Goal: Transaction & Acquisition: Purchase product/service

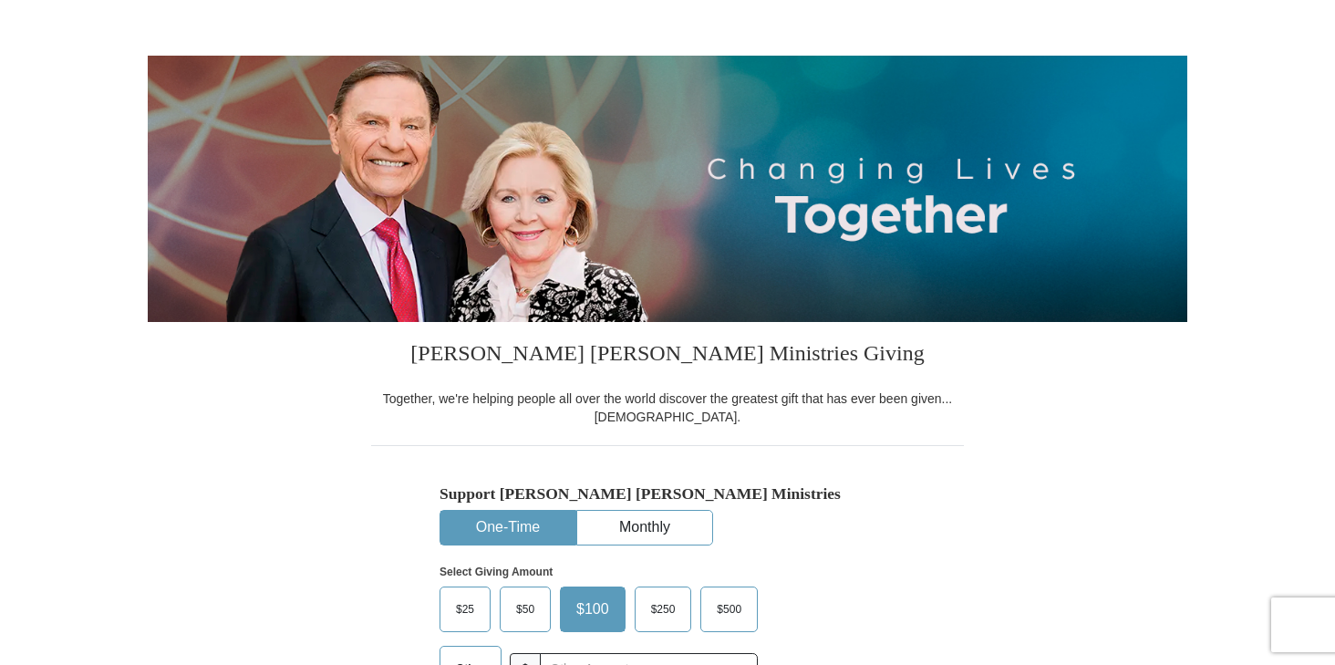
select select "NV"
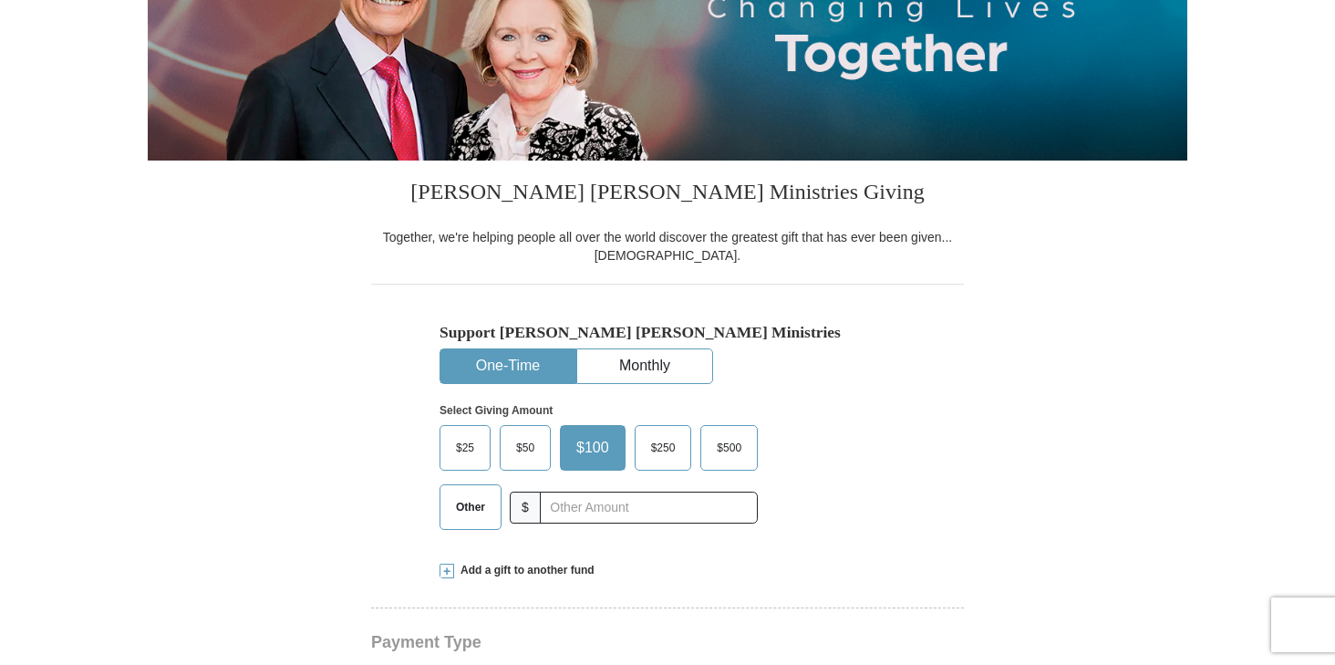
scroll to position [274, 0]
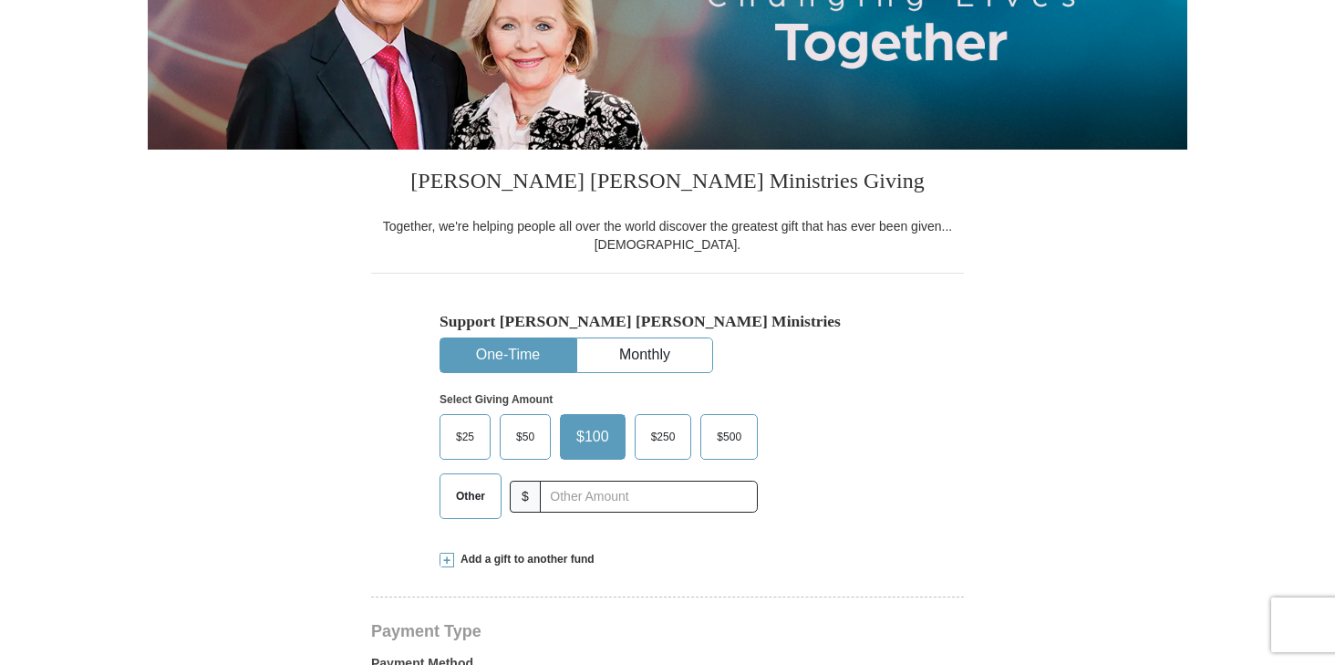
click at [531, 356] on button "One-Time" at bounding box center [508, 355] width 135 height 34
click at [448, 562] on span at bounding box center [447, 560] width 15 height 15
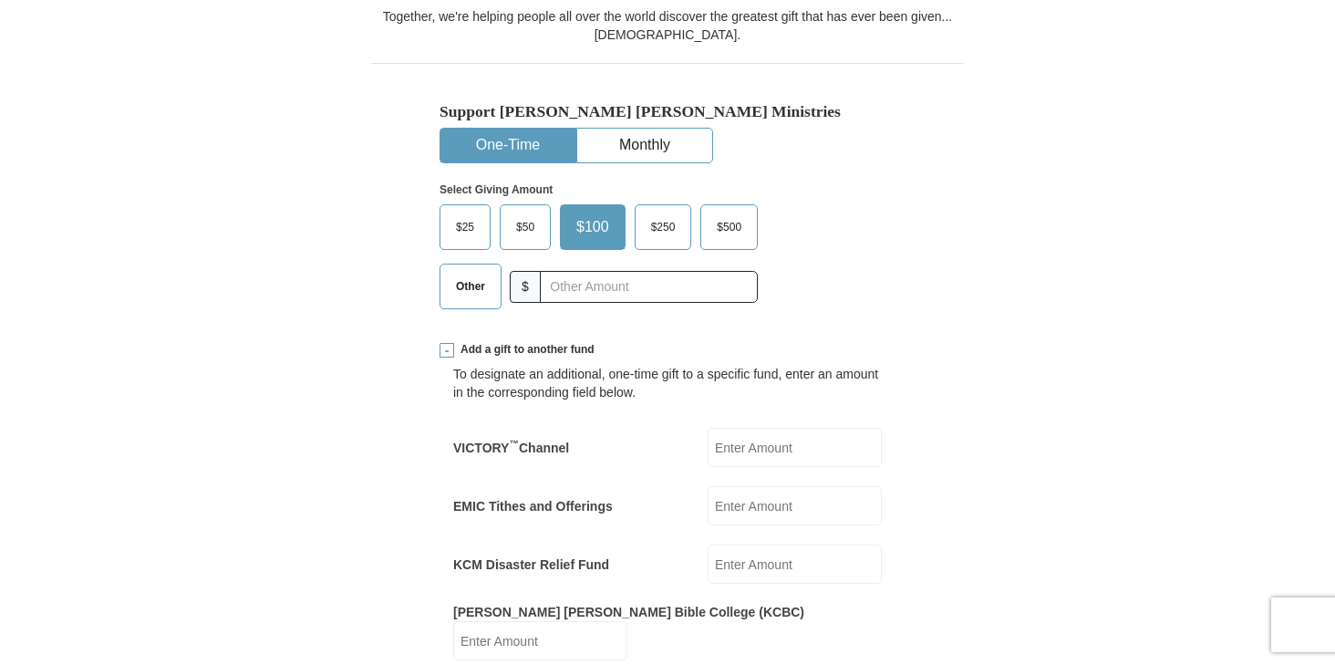
scroll to position [547, 0]
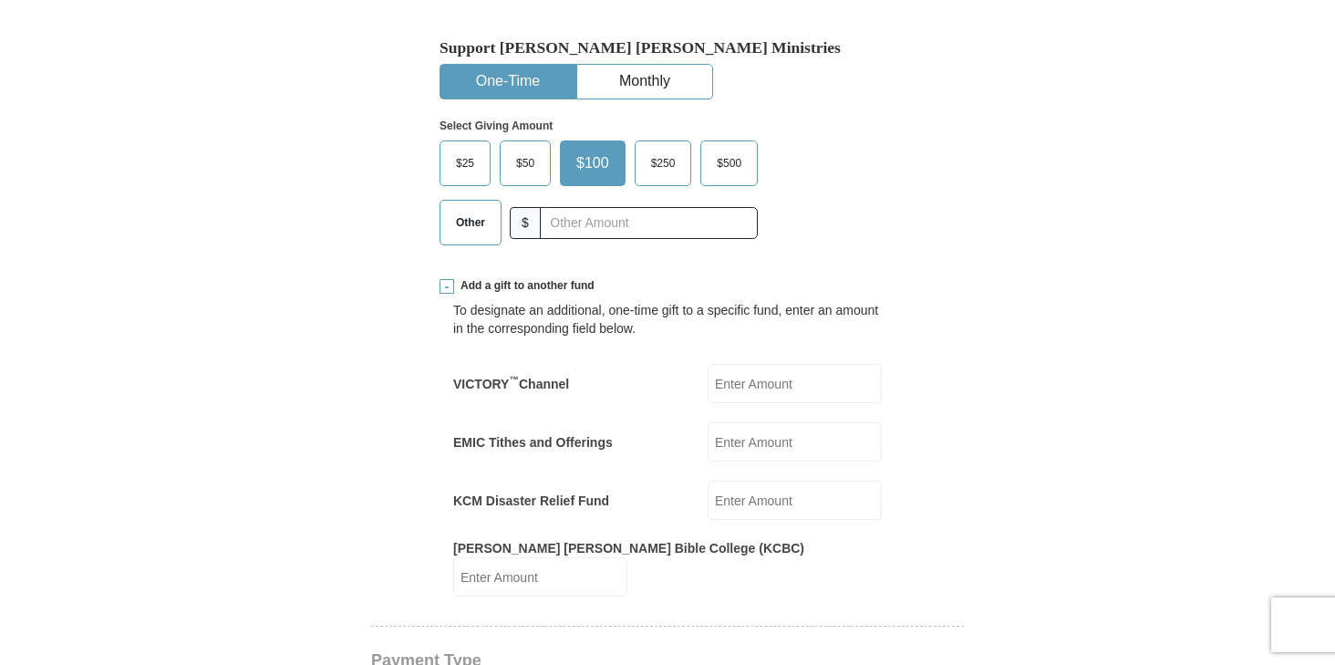
click at [772, 448] on input "EMIC Tithes and Offerings" at bounding box center [795, 441] width 174 height 39
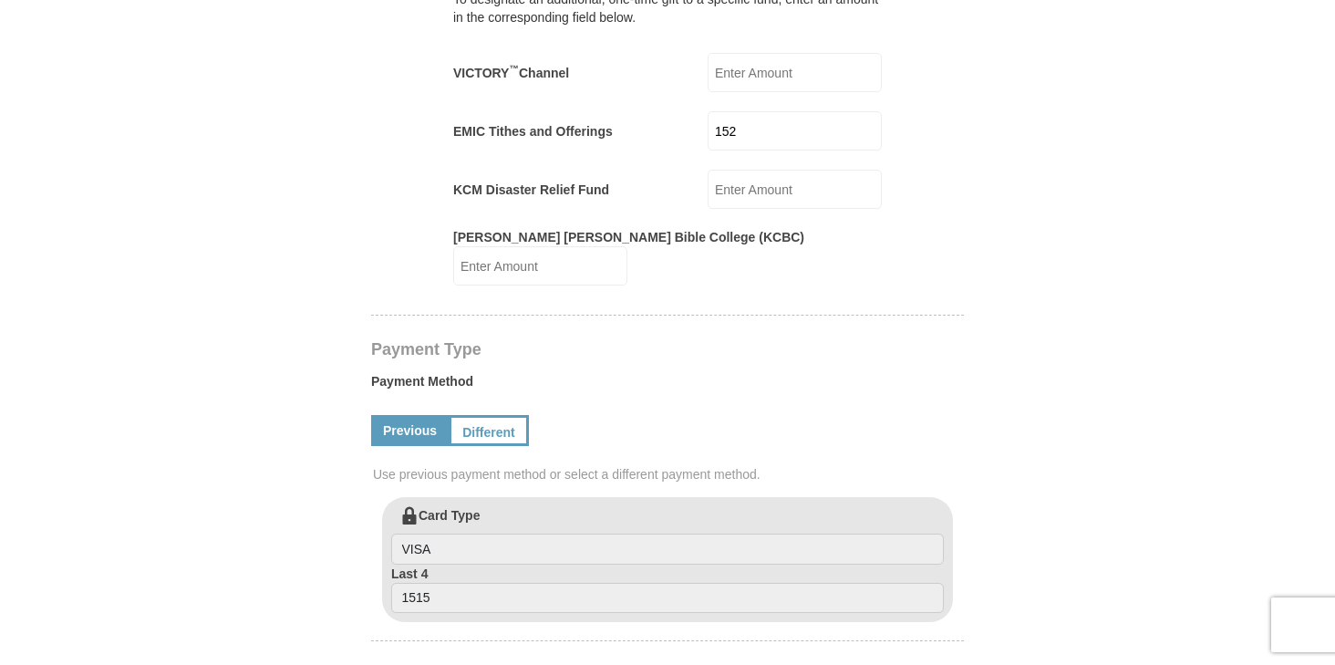
scroll to position [821, 0]
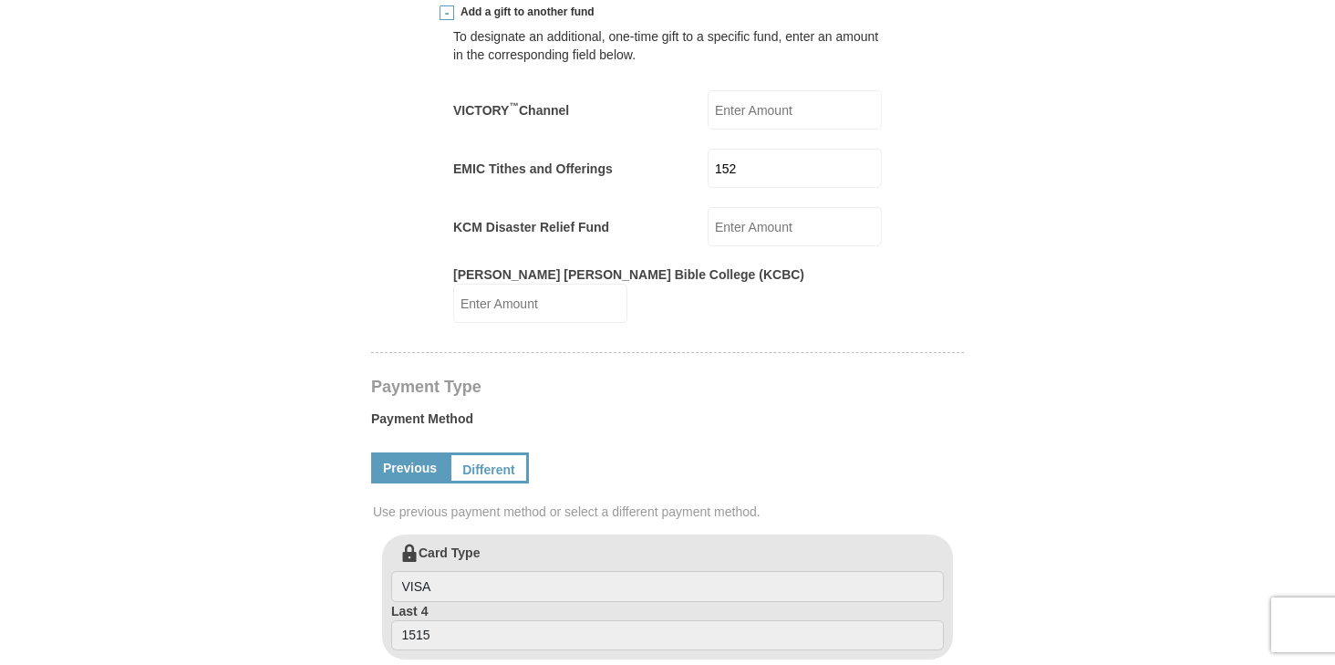
drag, startPoint x: 733, startPoint y: 168, endPoint x: 750, endPoint y: 165, distance: 16.6
click at [734, 167] on input "152" at bounding box center [795, 168] width 174 height 39
type input "202"
click at [1140, 298] on form "[PERSON_NAME] [PERSON_NAME] Ministries Giving Together, we're helping people al…" at bounding box center [668, 400] width 1040 height 2297
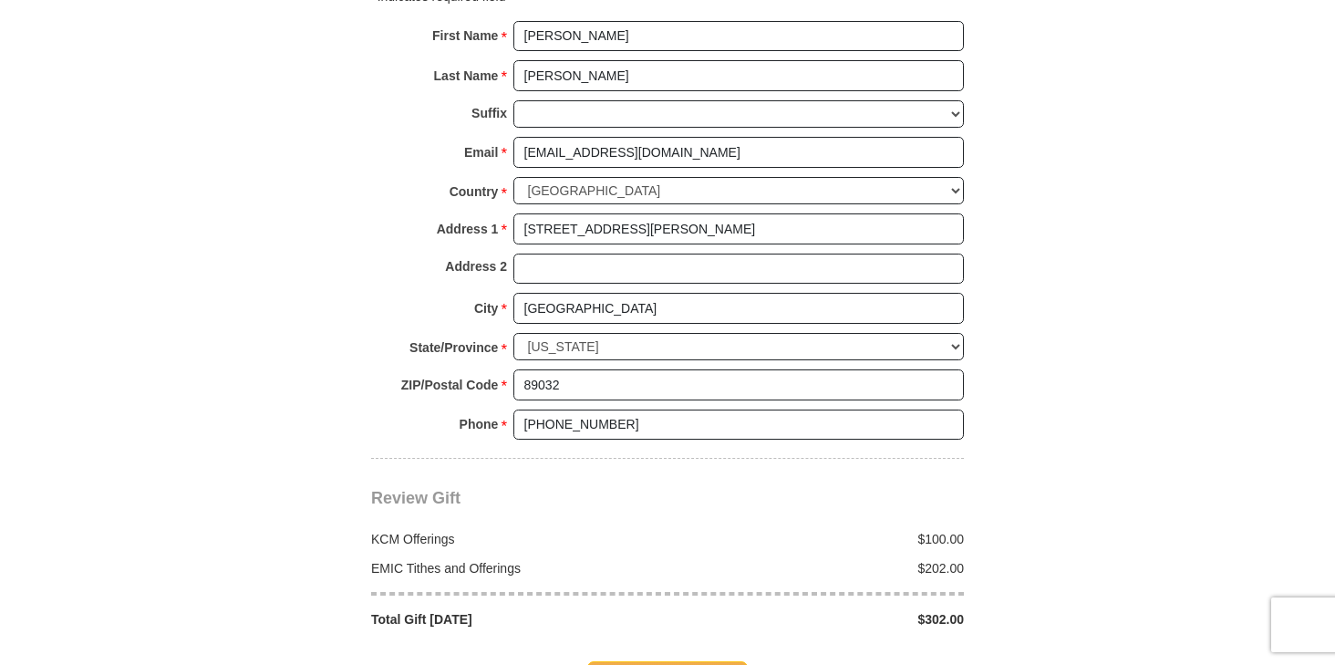
scroll to position [1824, 0]
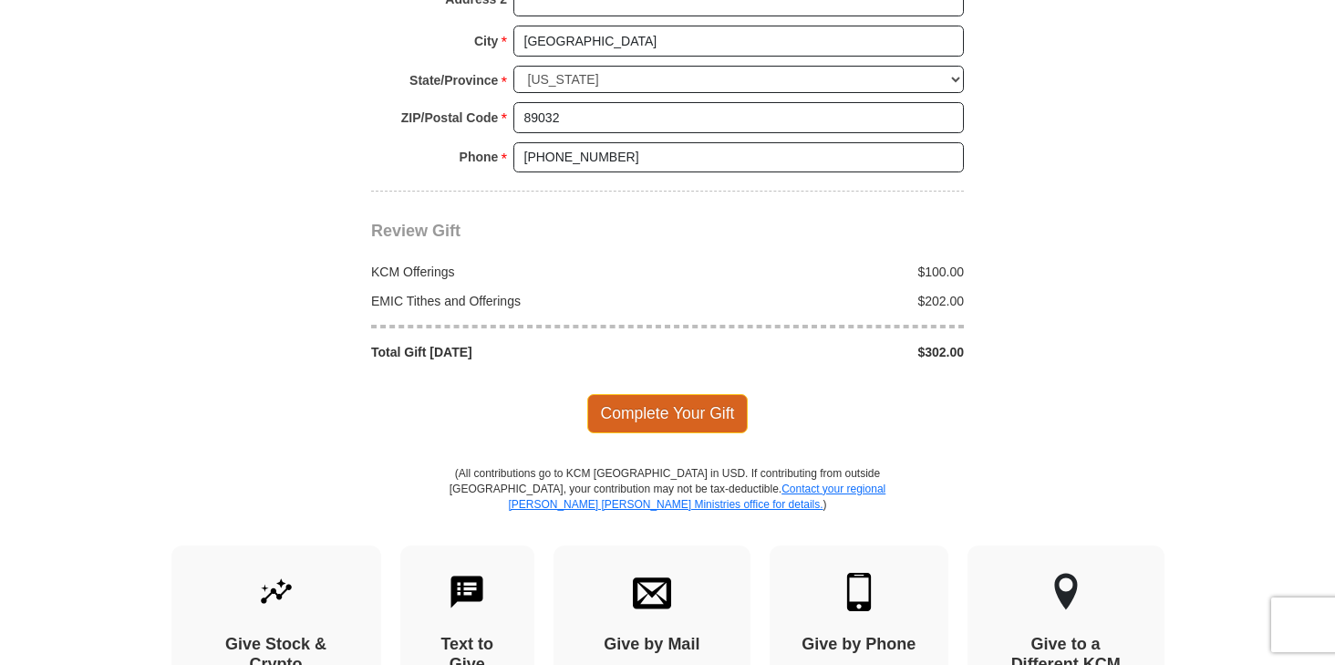
click at [691, 405] on span "Complete Your Gift" at bounding box center [667, 413] width 161 height 38
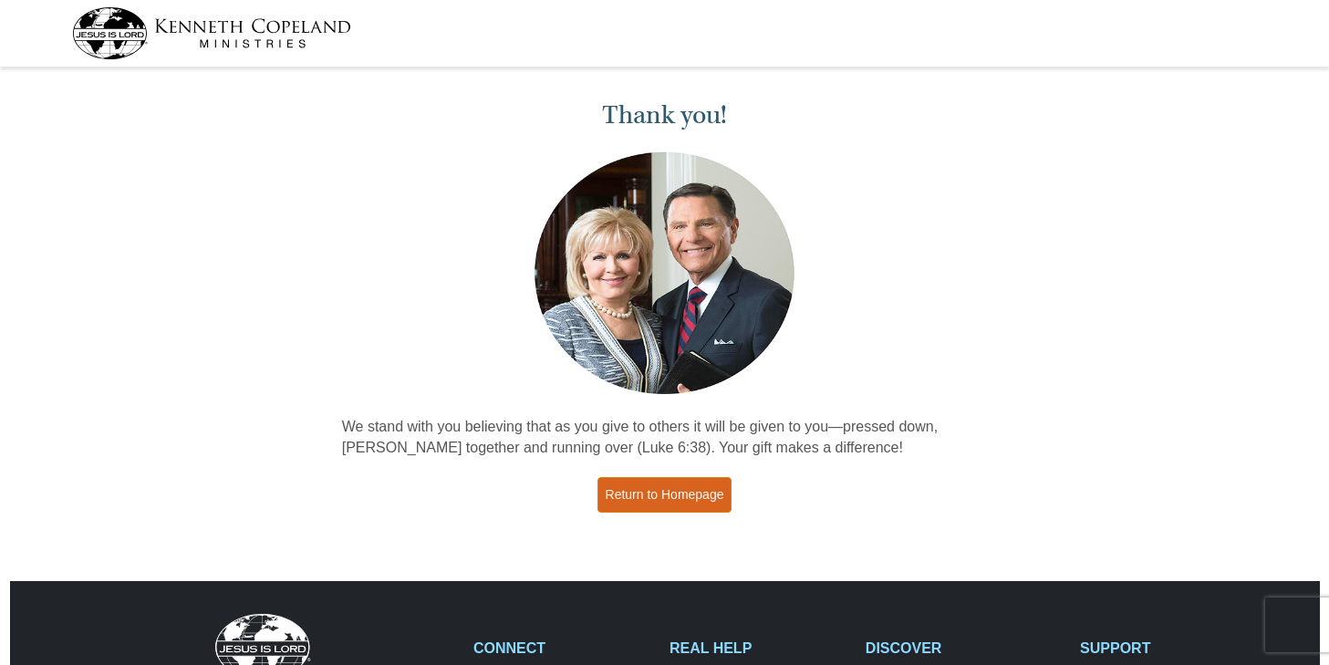
click at [690, 496] on link "Return to Homepage" at bounding box center [664, 495] width 135 height 36
